Goal: Check status: Check status

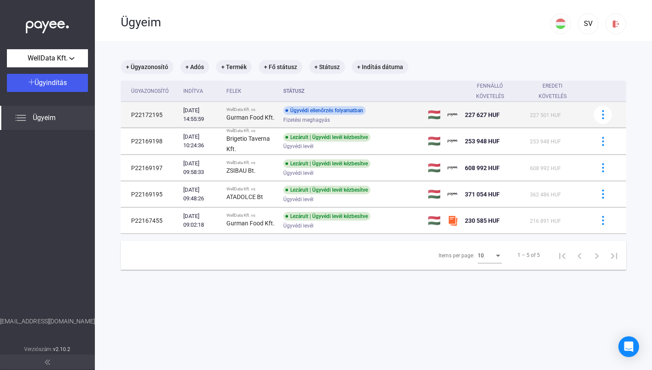
click at [318, 117] on span "Fizetési meghagyás" at bounding box center [307, 120] width 47 height 10
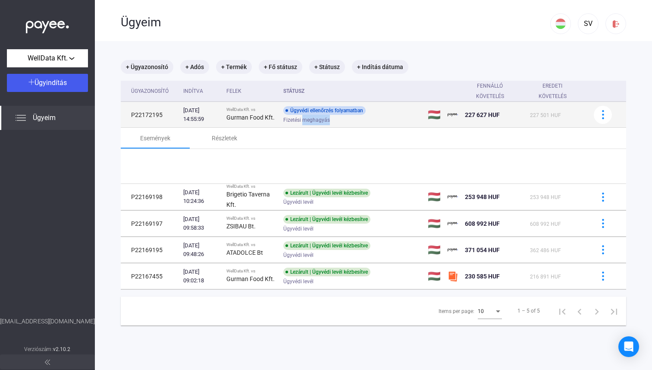
click at [318, 117] on span "Fizetési meghagyás" at bounding box center [307, 120] width 47 height 10
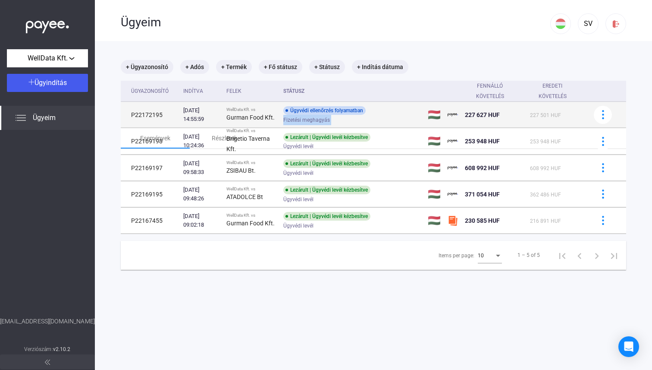
click at [318, 117] on span "Fizetési meghagyás" at bounding box center [307, 120] width 47 height 10
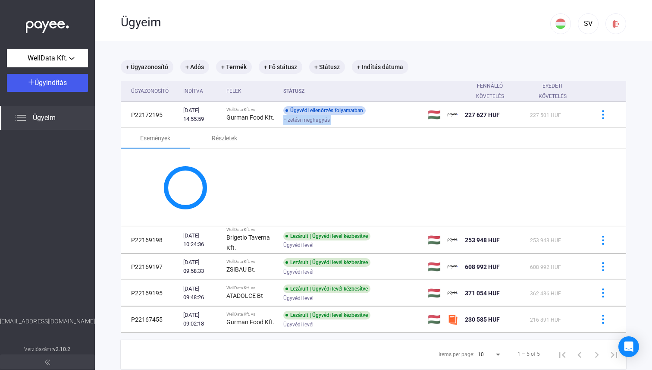
copy span "Fizetési meghagyás"
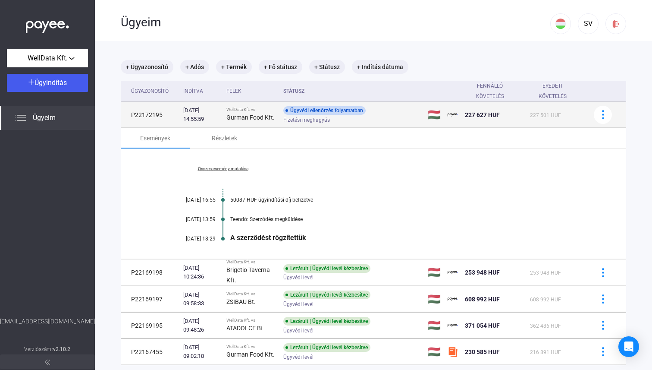
click at [366, 102] on td "Ügyvédi ellenőrzés folyamatban Fizetési meghagyás" at bounding box center [352, 115] width 145 height 26
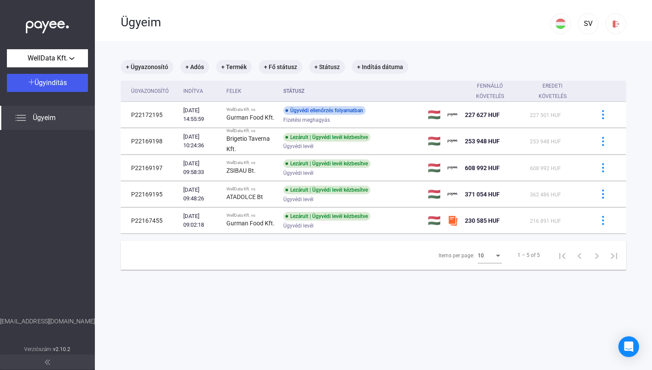
click at [59, 123] on div "Ügyeim" at bounding box center [47, 118] width 95 height 24
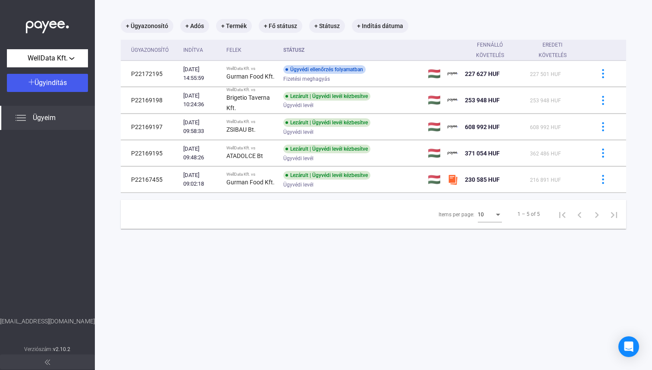
click at [59, 346] on strong "v2.10.2" at bounding box center [62, 349] width 18 height 6
click at [50, 365] on span at bounding box center [47, 361] width 5 height 10
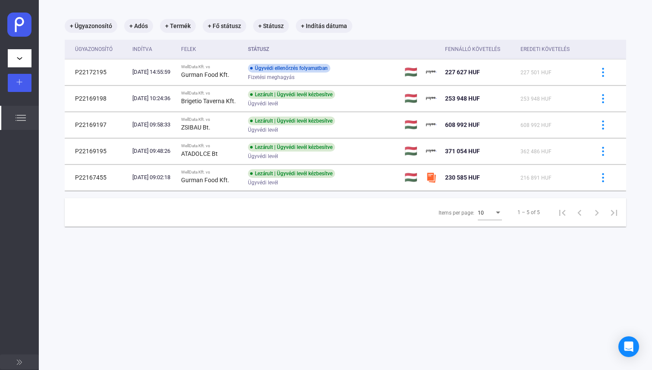
click at [13, 357] on button at bounding box center [19, 361] width 39 height 15
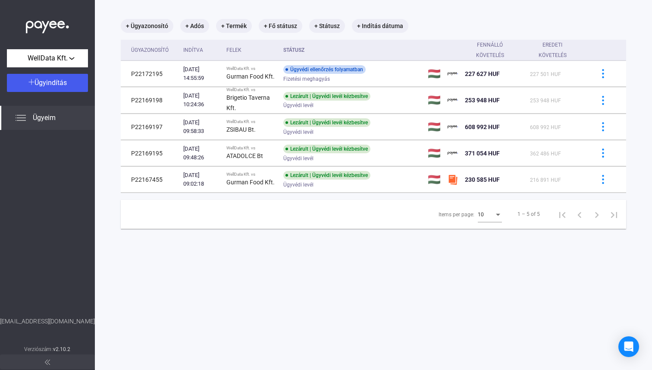
drag, startPoint x: 80, startPoint y: 343, endPoint x: 126, endPoint y: 342, distance: 45.7
click at [126, 342] on div "WellData Kft. Ügyindítás Ügyeim [EMAIL_ADDRESS][DOMAIN_NAME] Verziószám: v2.10.…" at bounding box center [326, 185] width 652 height 370
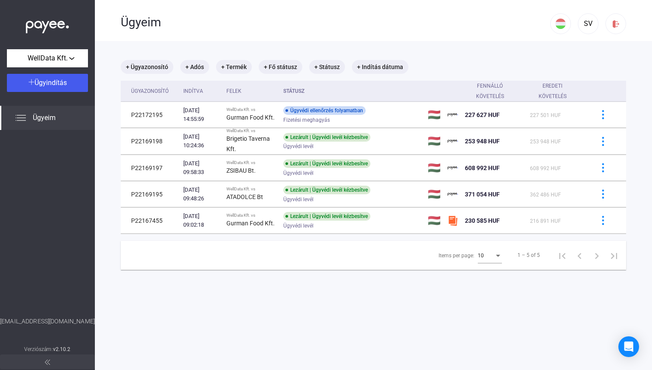
click at [143, 298] on main "+ Ügyazonosító + Adós + Termék + Fő státusz + Státusz + Indítás dátuma Ügyazono…" at bounding box center [374, 226] width 558 height 370
click at [65, 63] on span "WellData Kft." at bounding box center [48, 58] width 40 height 10
click at [66, 66] on div at bounding box center [326, 185] width 652 height 370
